Goal: Transaction & Acquisition: Purchase product/service

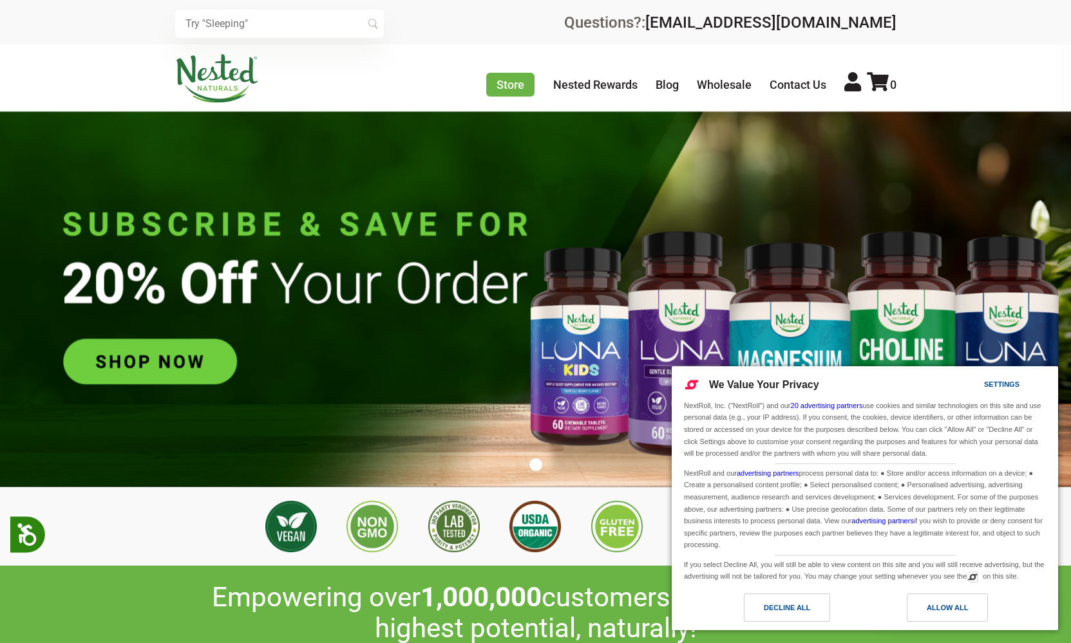
scroll to position [0, 452]
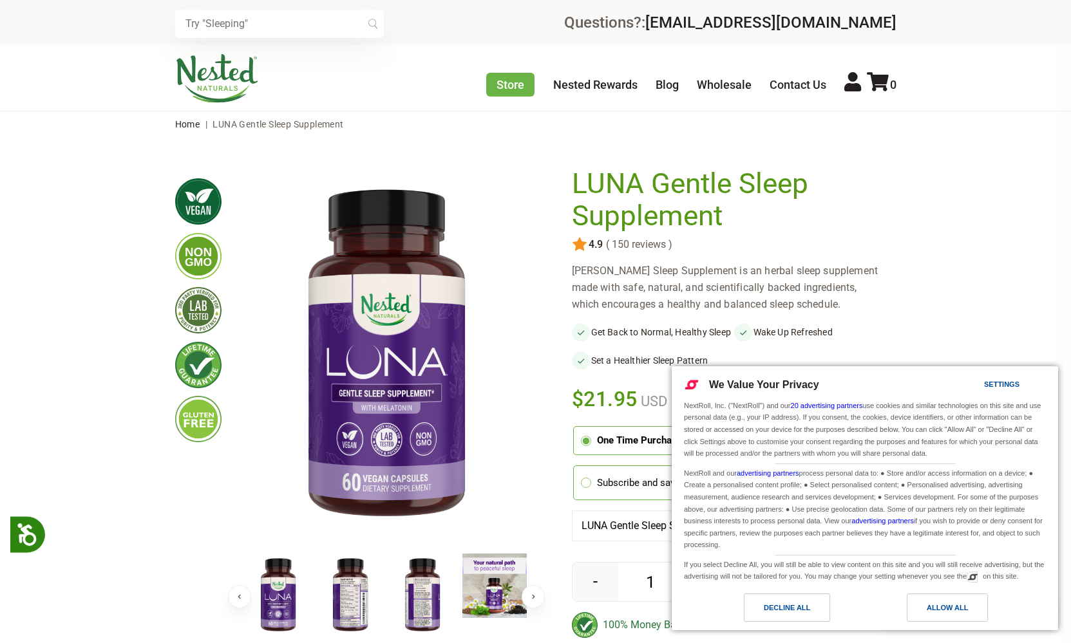
scroll to position [643, 0]
